Goal: Find specific page/section: Find specific page/section

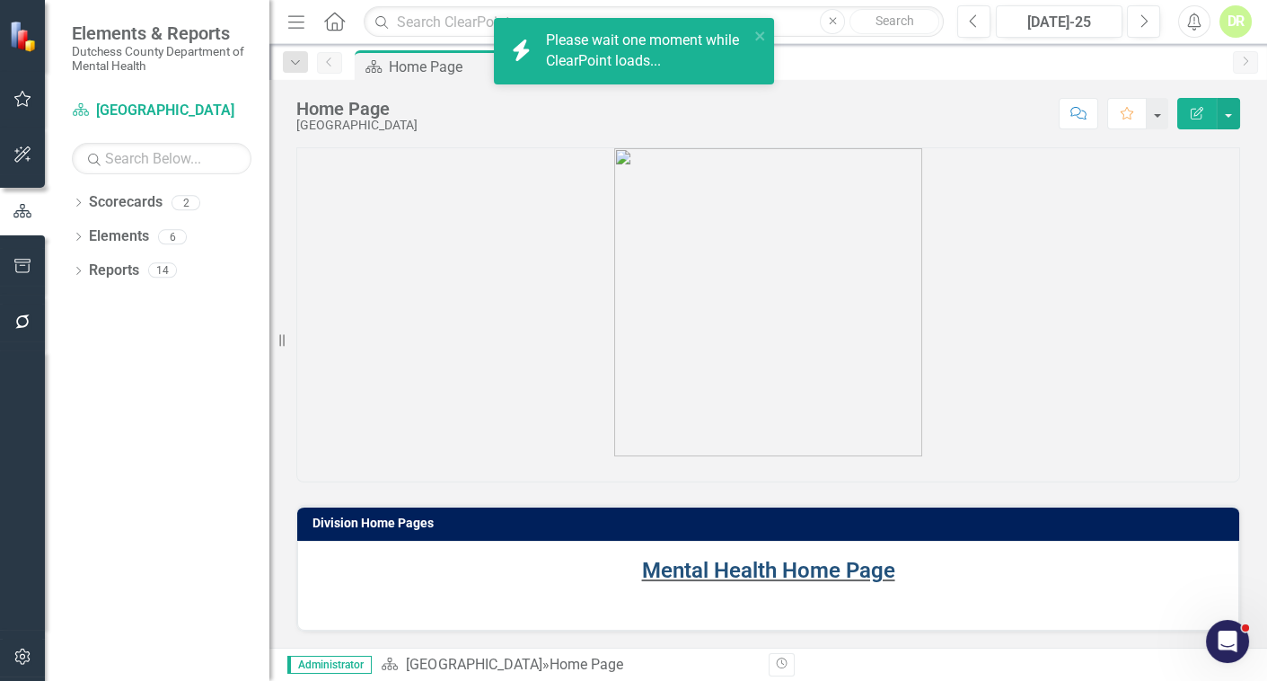
click at [813, 575] on link "Mental Health Home Page" at bounding box center [768, 570] width 253 height 25
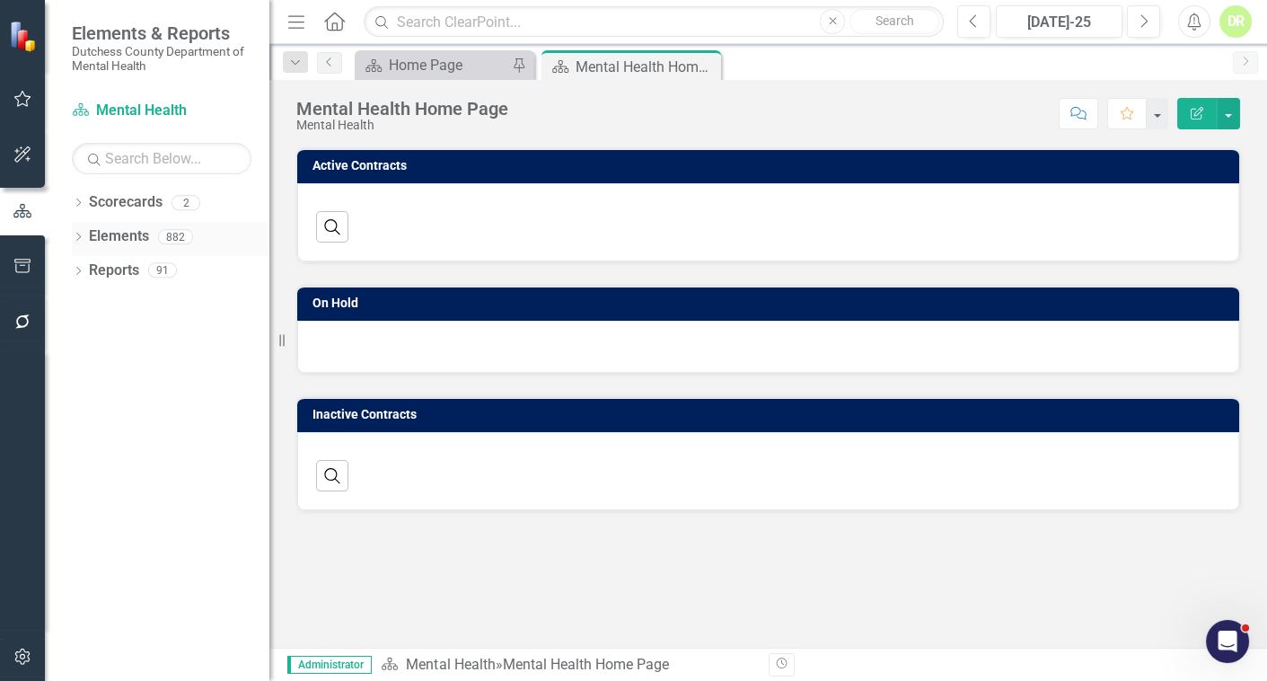
click at [114, 242] on link "Elements" at bounding box center [119, 236] width 60 height 21
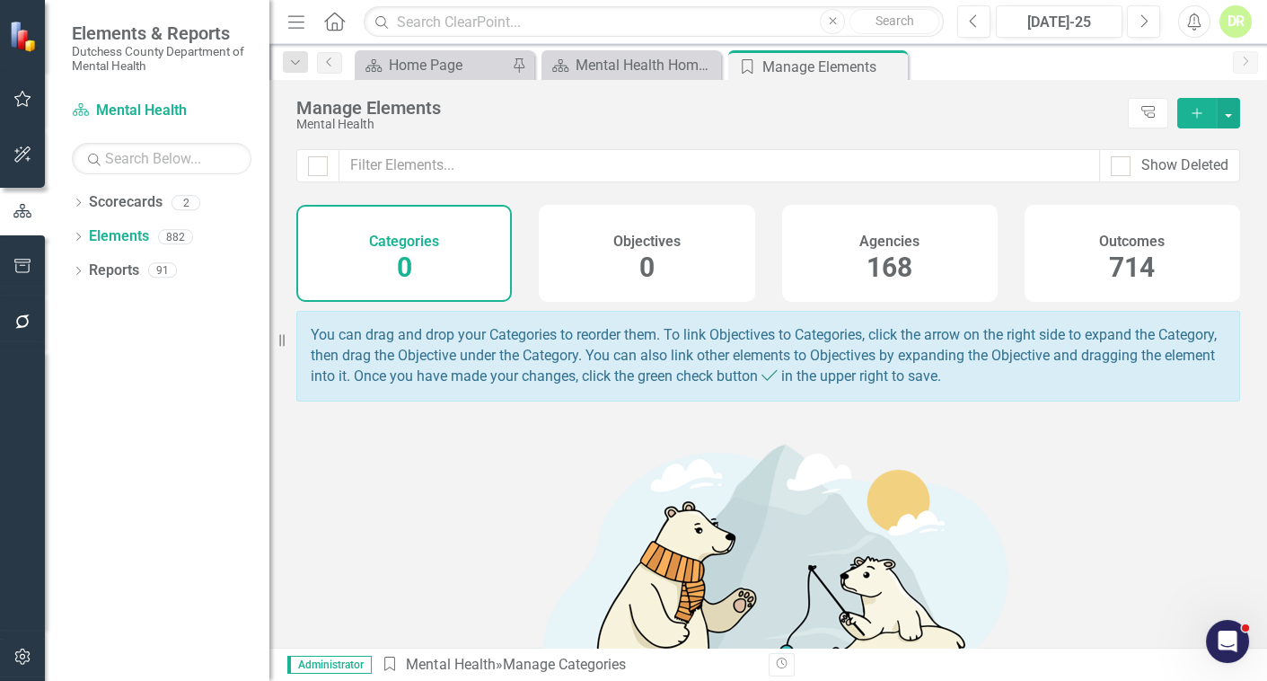
drag, startPoint x: 892, startPoint y: 243, endPoint x: 31, endPoint y: 644, distance: 950.3
click at [886, 240] on h4 "Agencies" at bounding box center [890, 242] width 60 height 16
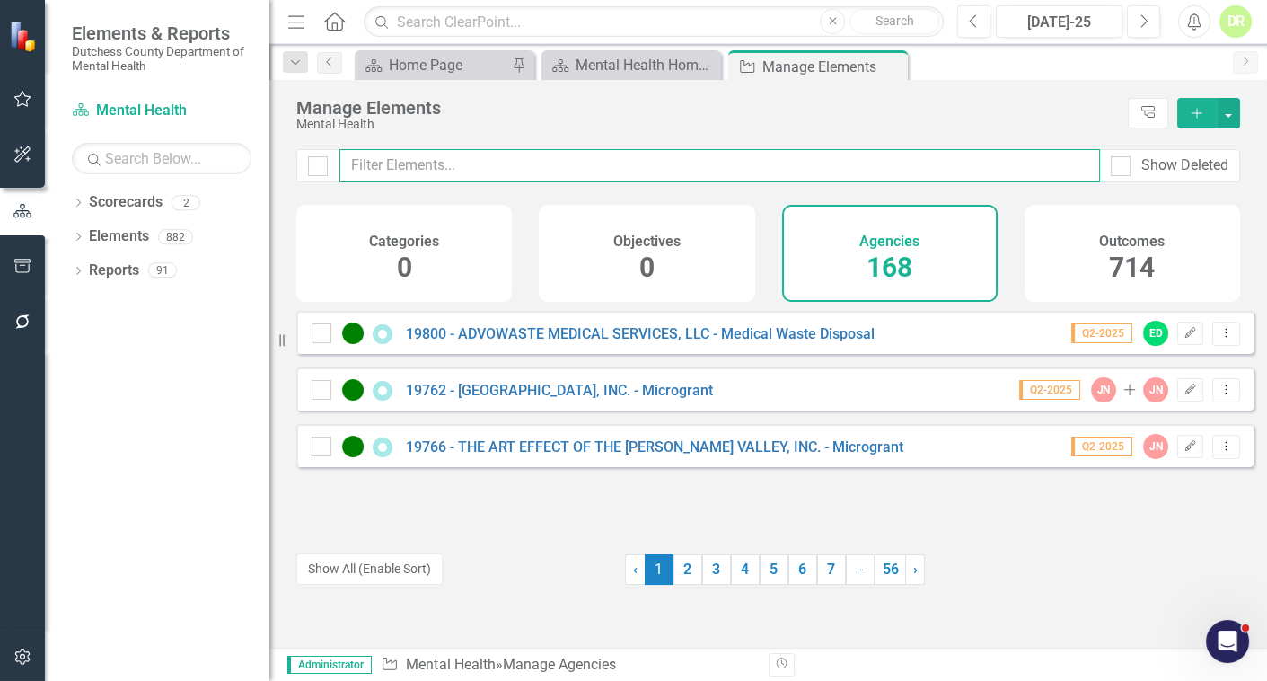
click at [700, 162] on input "text" at bounding box center [720, 165] width 761 height 33
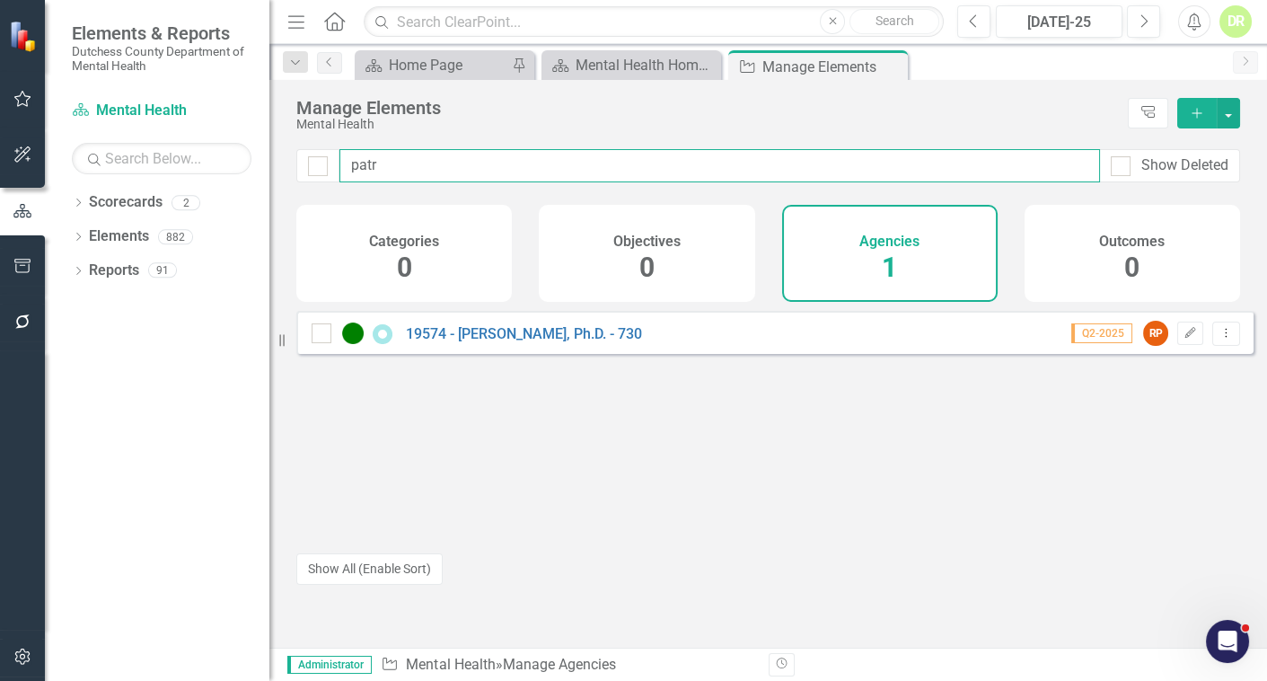
drag, startPoint x: 456, startPoint y: 157, endPoint x: 287, endPoint y: 154, distance: 168.9
click at [292, 155] on div "patr Show Deleted" at bounding box center [768, 177] width 998 height 56
type input "sick"
